Goal: Transaction & Acquisition: Purchase product/service

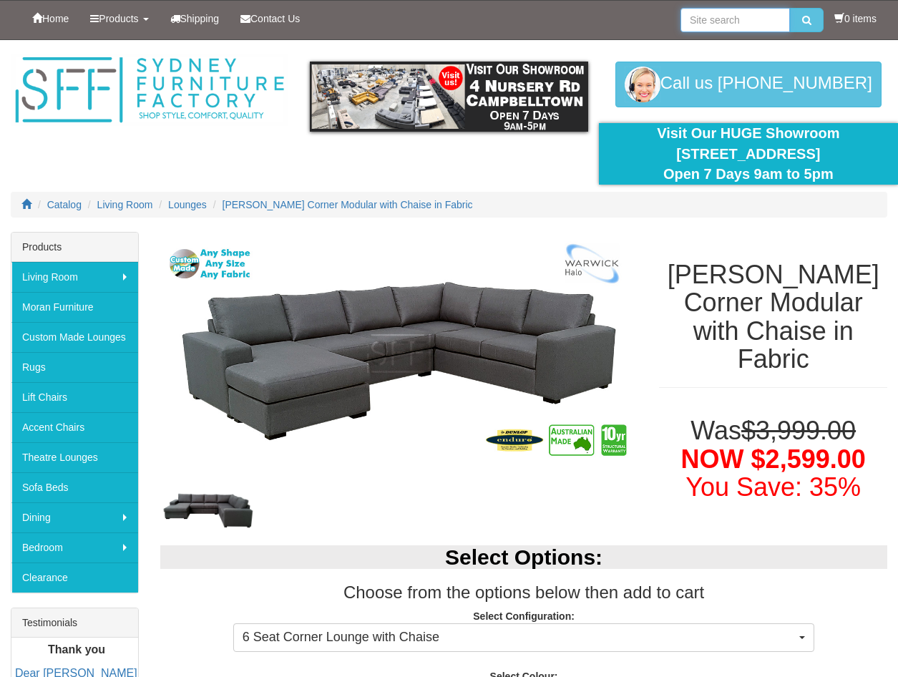
click at [729, 24] on input "search" at bounding box center [736, 20] width 110 height 24
type input "L"
type input "AVOCA"
click at [790, 8] on button "submit" at bounding box center [807, 20] width 34 height 24
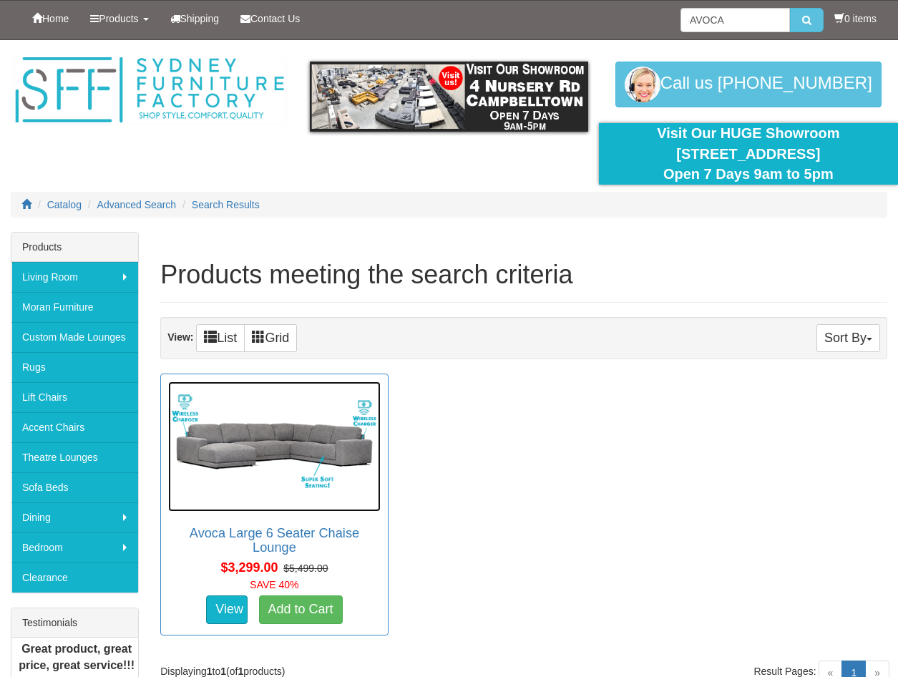
click at [252, 452] on img at bounding box center [274, 447] width 213 height 130
